Goal: Task Accomplishment & Management: Manage account settings

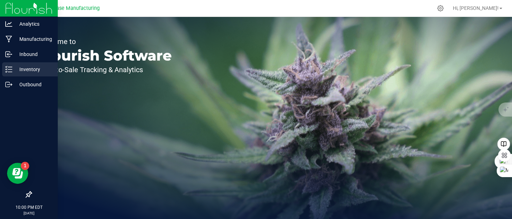
click at [10, 69] on icon at bounding box center [8, 69] width 7 height 7
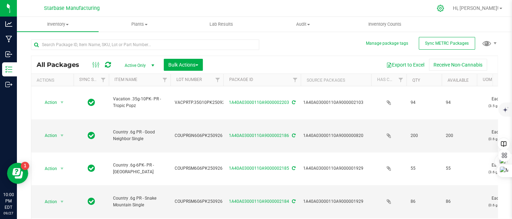
click at [444, 7] on icon at bounding box center [439, 8] width 7 height 7
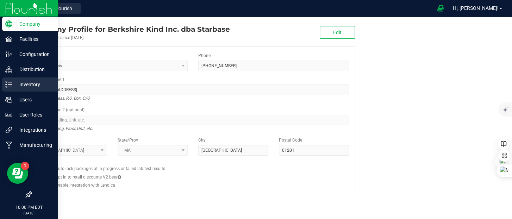
click at [12, 84] on p "Inventory" at bounding box center [33, 84] width 42 height 8
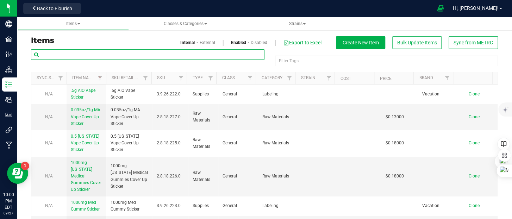
click at [116, 56] on input "text" at bounding box center [147, 54] width 233 height 11
type input "510"
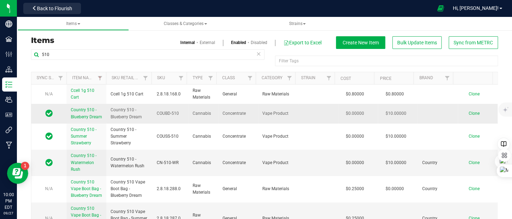
click at [83, 119] on span "Country 510 - Blueberry Dream" at bounding box center [86, 113] width 31 height 12
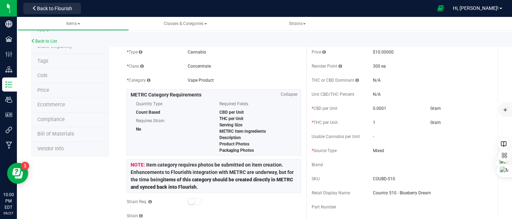
scroll to position [70, 0]
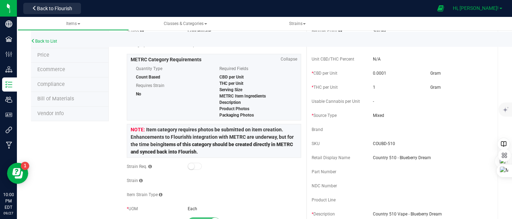
click at [501, 9] on span at bounding box center [500, 8] width 3 height 1
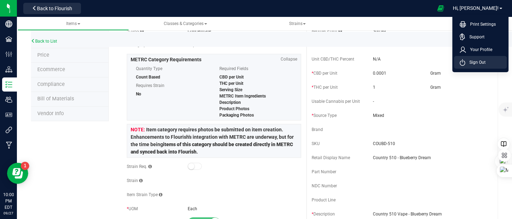
click at [476, 62] on span "Sign Out" at bounding box center [475, 62] width 20 height 7
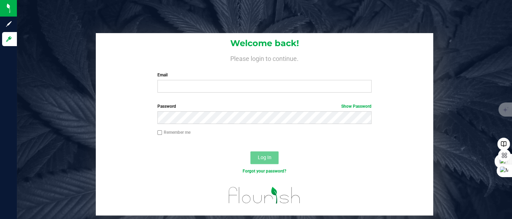
drag, startPoint x: 156, startPoint y: 64, endPoint x: 177, endPoint y: 69, distance: 21.2
click at [156, 63] on div "Welcome back! Please login to continue. Email Required Please format your email…" at bounding box center [264, 65] width 337 height 65
drag, startPoint x: 347, startPoint y: 19, endPoint x: 148, endPoint y: 1, distance: 199.8
click at [345, 19] on div "Welcome back! Please login to continue. Email Required Please format your email…" at bounding box center [264, 109] width 495 height 219
click at [81, 24] on div "Welcome back! Please login to continue. Email Required Please format your email…" at bounding box center [264, 109] width 495 height 219
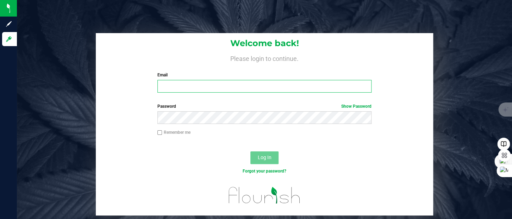
click at [191, 87] on input "Email" at bounding box center [264, 86] width 214 height 13
type input "[PERSON_NAME][EMAIL_ADDRESS][DOMAIN_NAME]"
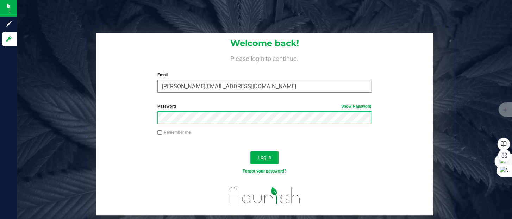
click at [250, 151] on button "Log In" at bounding box center [264, 157] width 28 height 13
